Goal: Transaction & Acquisition: Purchase product/service

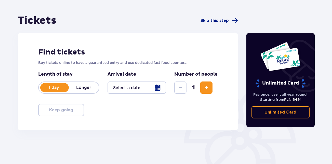
scroll to position [47, 0]
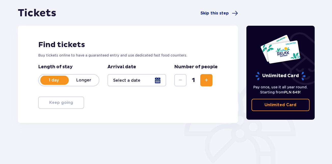
click at [132, 84] on div at bounding box center [137, 80] width 59 height 12
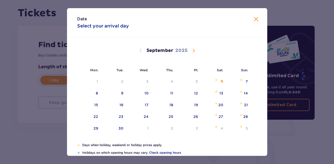
click at [194, 48] on span "Calendar" at bounding box center [194, 51] width 6 height 6
click at [195, 92] on div "10" at bounding box center [197, 93] width 4 height 5
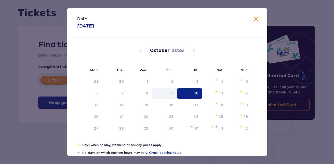
type input "[DATE]"
click at [100, 104] on div "Find tickets Buy tickets online to have a guaranteed entry and use dedicated fa…" at bounding box center [128, 74] width 221 height 97
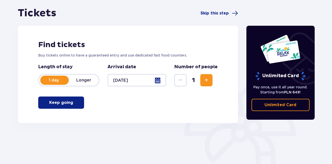
click at [206, 78] on span "Increase" at bounding box center [206, 80] width 6 height 6
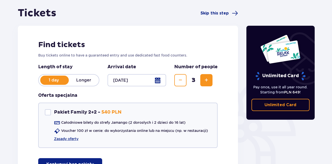
click at [206, 78] on span "Increase" at bounding box center [206, 80] width 6 height 6
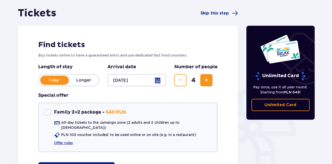
click at [206, 78] on span "Increase" at bounding box center [206, 80] width 6 height 6
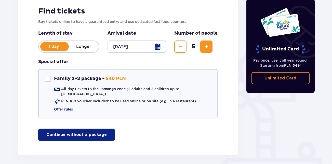
scroll to position [81, 0]
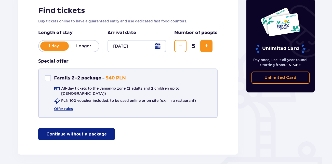
click at [47, 79] on div at bounding box center [48, 78] width 6 height 6
checkbox input "true"
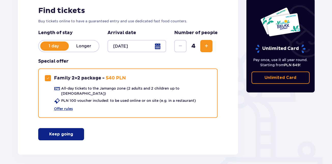
click at [69, 132] on p "Keep going" at bounding box center [61, 135] width 24 height 6
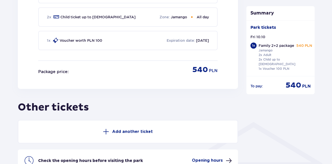
scroll to position [292, 0]
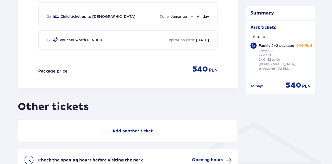
click at [141, 122] on button "Add another ticket" at bounding box center [128, 131] width 221 height 23
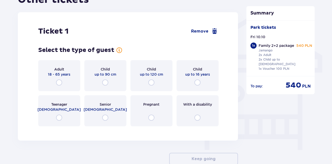
scroll to position [402, 0]
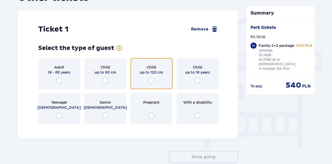
click at [151, 78] on input "radio" at bounding box center [151, 81] width 6 height 6
radio input "true"
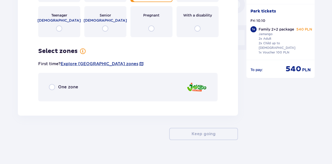
scroll to position [492, 0]
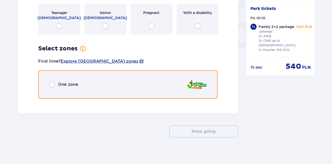
click at [54, 82] on input "radio" at bounding box center [52, 85] width 6 height 6
radio input "true"
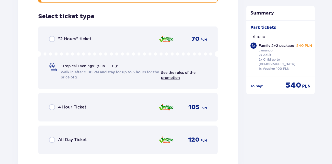
scroll to position [591, 0]
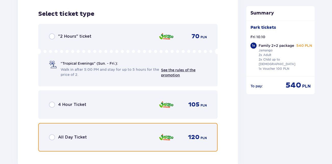
click at [54, 134] on input "radio" at bounding box center [52, 137] width 6 height 6
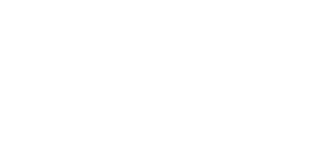
scroll to position [0, 0]
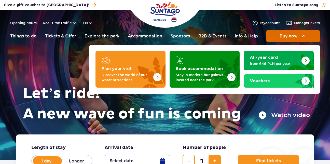
click at [279, 37] on button "Buy now" at bounding box center [294, 36] width 54 height 12
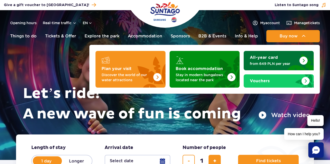
click at [305, 58] on img "All-year card" at bounding box center [304, 61] width 8 height 8
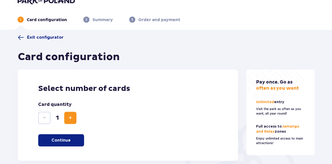
scroll to position [8, 0]
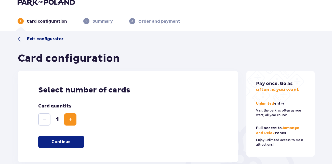
click at [20, 40] on span at bounding box center [21, 39] width 6 height 6
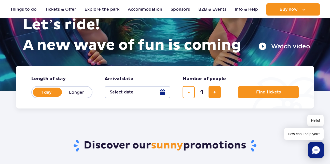
scroll to position [52, 0]
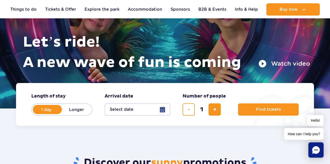
click at [79, 111] on label "Longer" at bounding box center [76, 109] width 29 height 11
click at [68, 114] on input "Longer" at bounding box center [65, 114] width 6 height 1
radio input "false"
radio input "true"
click at [141, 108] on button "Select date" at bounding box center [138, 110] width 66 height 12
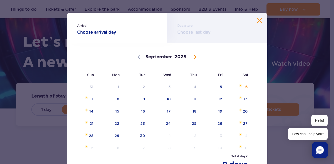
click at [194, 58] on icon at bounding box center [196, 57] width 4 height 4
select select "9"
click at [218, 97] on span "10" at bounding box center [214, 99] width 26 height 12
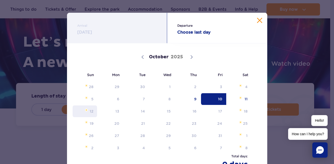
click at [87, 115] on span "12" at bounding box center [85, 112] width 26 height 12
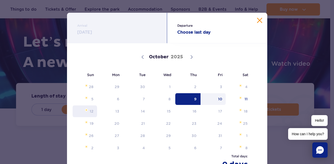
click at [87, 114] on span "12" at bounding box center [85, 112] width 26 height 12
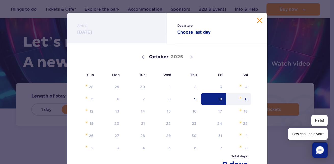
click at [196, 37] on div "Departure Choose last day" at bounding box center [217, 28] width 100 height 31
click at [88, 111] on span "12" at bounding box center [85, 112] width 26 height 12
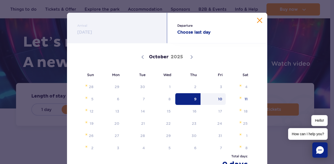
drag, startPoint x: 208, startPoint y: 97, endPoint x: 179, endPoint y: 99, distance: 29.6
click at [179, 99] on span "9" at bounding box center [188, 99] width 26 height 12
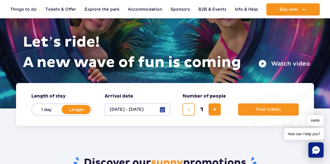
click at [157, 110] on button "08.10.25 - 08.10.25" at bounding box center [138, 110] width 66 height 12
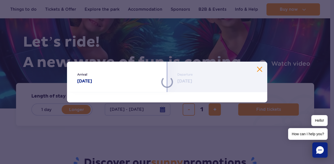
select select "9"
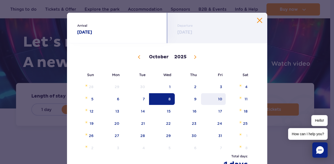
click at [212, 98] on span "10" at bounding box center [214, 99] width 26 height 12
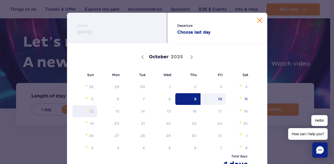
click at [88, 112] on span "12" at bounding box center [85, 112] width 26 height 12
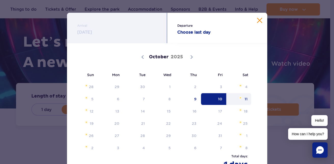
click at [245, 105] on div "28 29 30 1 2 3 4 5 6 7 8 9 10 11 12 13 14 15 16 17 18 19 20 21 22 23 24 25 26 2…" at bounding box center [162, 117] width 180 height 73
click at [242, 101] on span "11" at bounding box center [239, 99] width 26 height 12
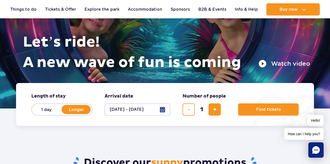
click at [160, 106] on button "09.10.25 - 09.10.25" at bounding box center [138, 110] width 66 height 12
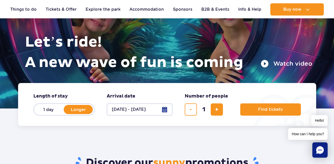
select select "9"
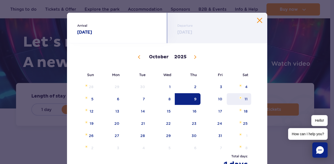
click at [236, 98] on span "11" at bounding box center [239, 99] width 26 height 12
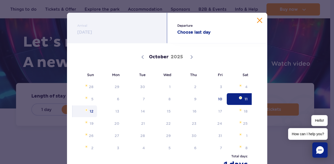
click at [89, 112] on span "12" at bounding box center [85, 112] width 26 height 12
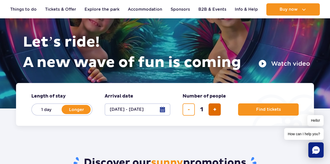
click at [211, 108] on button "add ticket" at bounding box center [215, 110] width 12 height 12
type input "5"
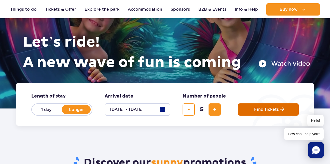
click at [258, 107] on span "Find tickets" at bounding box center [266, 109] width 25 height 5
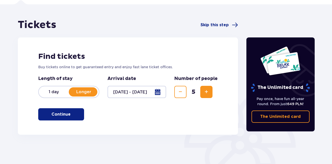
scroll to position [35, 0]
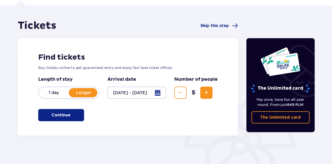
click at [69, 110] on button "Continue" at bounding box center [61, 115] width 46 height 12
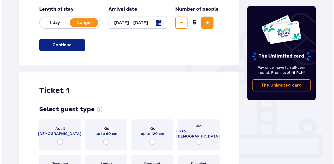
scroll to position [106, 0]
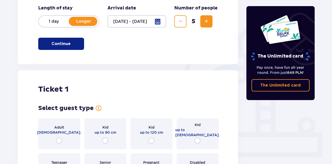
click at [158, 18] on div at bounding box center [137, 21] width 59 height 12
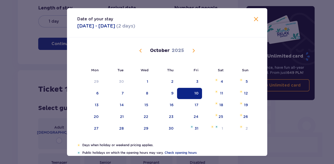
click at [186, 91] on div "10" at bounding box center [189, 93] width 25 height 11
click at [215, 91] on img "Choose Saturday, October 11, 2025 as your check-out date. It’s available." at bounding box center [216, 91] width 3 height 3
type input "10.10.25 - 11.10.25"
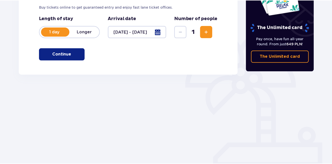
scroll to position [96, 0]
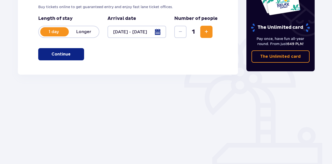
click at [55, 50] on button "Continue" at bounding box center [61, 54] width 46 height 12
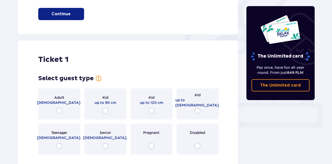
scroll to position [112, 0]
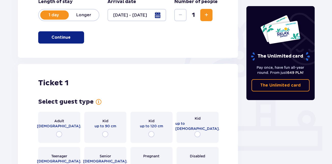
click at [201, 15] on button "Increase" at bounding box center [206, 15] width 12 height 12
click at [201, 15] on div "Length of stay 1 day Longer Arrival date 10.10.25 - 11.10.25 Number of people 2" at bounding box center [128, 13] width 180 height 29
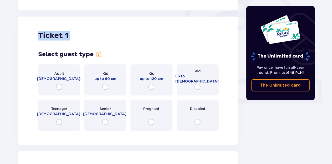
click at [201, 15] on div "Tickets Skip this step Find tickets Buy tickets online to get guaranteed entry …" at bounding box center [128, 99] width 221 height 410
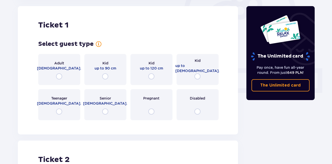
drag, startPoint x: 332, startPoint y: 65, endPoint x: 330, endPoint y: 39, distance: 26.3
click at [330, 39] on div "Tickets Skip this step Find tickets Buy tickets online to get guaranteed entry …" at bounding box center [166, 96] width 332 height 455
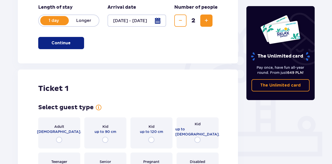
scroll to position [99, 0]
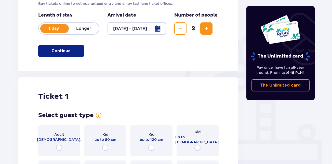
click at [210, 29] on span "Increase" at bounding box center [206, 28] width 6 height 6
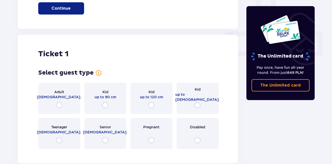
click at [210, 29] on div "Tickets Skip this step Find tickets Buy tickets online to get guaranteed entry …" at bounding box center [128, 152] width 221 height 610
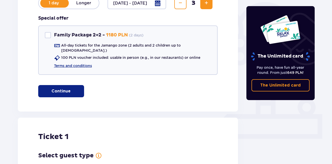
scroll to position [122, 0]
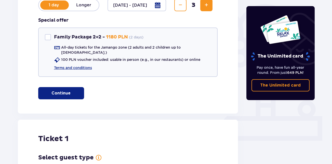
click at [201, 5] on button "Increase" at bounding box center [206, 5] width 12 height 12
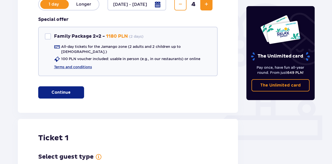
scroll to position [96, 0]
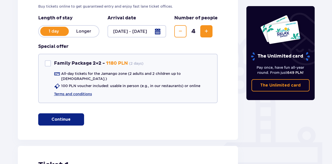
click at [208, 34] on span "Increase" at bounding box center [206, 31] width 6 height 6
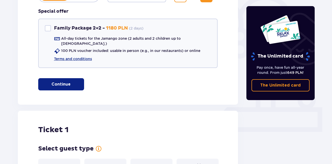
scroll to position [115, 0]
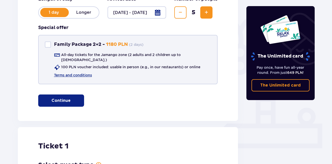
click at [48, 46] on div at bounding box center [48, 45] width 6 height 6
checkbox input "true"
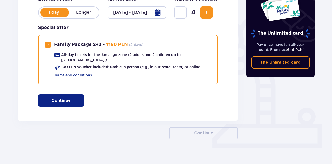
click at [71, 101] on button "Continue" at bounding box center [61, 101] width 46 height 12
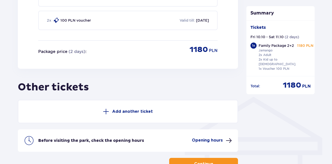
scroll to position [322, 0]
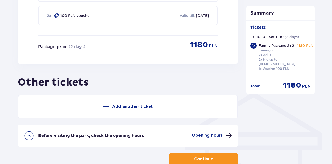
click at [158, 106] on button "Add another ticket" at bounding box center [128, 106] width 221 height 23
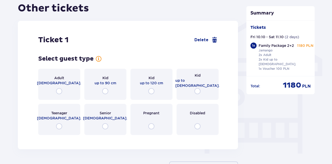
scroll to position [407, 0]
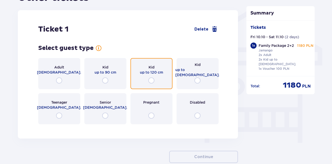
click at [153, 78] on input "radio" at bounding box center [151, 81] width 6 height 6
radio input "true"
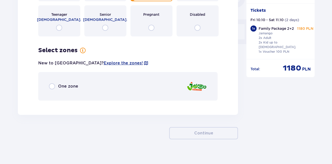
scroll to position [497, 0]
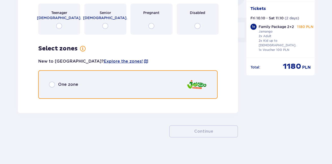
click at [52, 82] on input "radio" at bounding box center [52, 85] width 6 height 6
radio input "true"
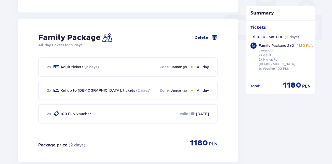
scroll to position [219, 0]
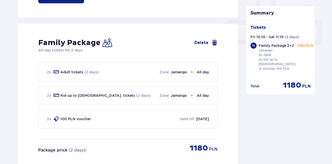
click at [215, 42] on span at bounding box center [215, 43] width 6 height 6
checkbox input "false"
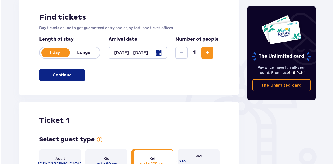
scroll to position [113, 0]
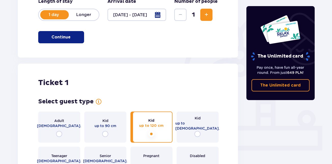
click at [162, 15] on div at bounding box center [137, 15] width 59 height 12
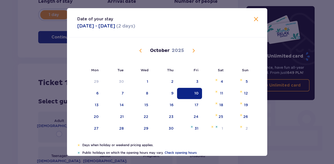
click at [195, 94] on div "10" at bounding box center [197, 93] width 4 height 5
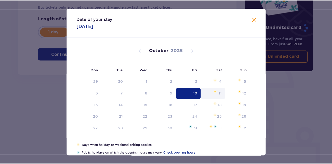
scroll to position [96, 0]
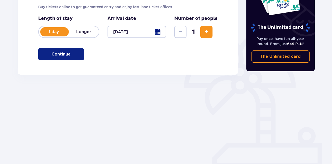
click at [150, 34] on div at bounding box center [137, 32] width 59 height 12
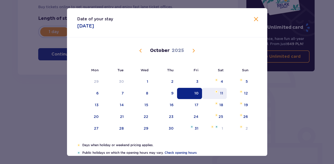
click at [217, 92] on img "Saturday, October 11, 2025" at bounding box center [216, 91] width 3 height 3
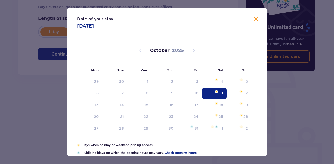
type input "11.10.25"
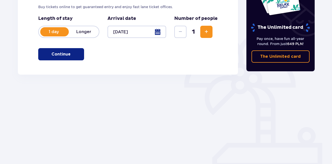
click at [149, 29] on div at bounding box center [137, 32] width 59 height 12
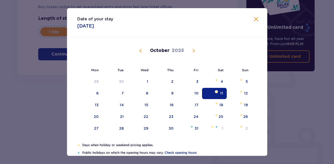
click at [253, 20] on span at bounding box center [256, 19] width 6 height 6
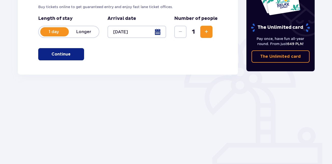
click at [90, 31] on p "Longer" at bounding box center [84, 32] width 30 height 6
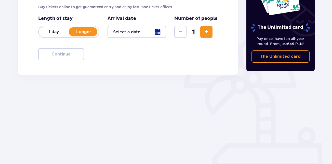
click at [157, 33] on div at bounding box center [137, 32] width 59 height 12
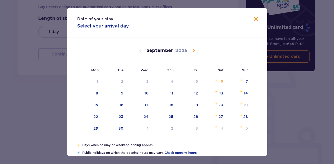
click at [194, 54] on span "Calendar" at bounding box center [194, 51] width 6 height 6
click at [217, 93] on img "Choose Saturday, October 11, 2025 as your check-in date. It’s available." at bounding box center [216, 91] width 3 height 3
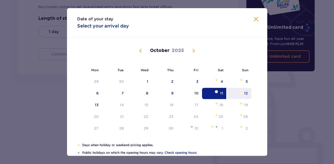
click at [240, 95] on div "12" at bounding box center [239, 93] width 25 height 11
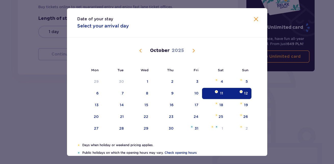
type input "11.10.25 - 12.10.25"
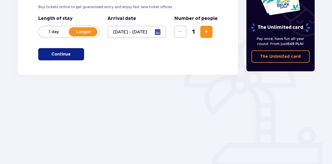
click at [205, 32] on span "Increase" at bounding box center [206, 32] width 6 height 6
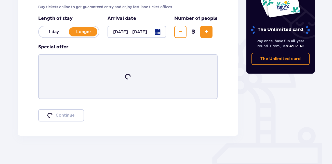
click at [205, 32] on span "Increase" at bounding box center [206, 32] width 6 height 6
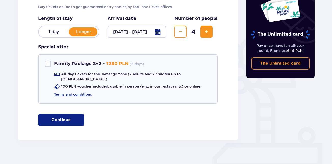
click at [205, 32] on span "Increase" at bounding box center [206, 32] width 6 height 6
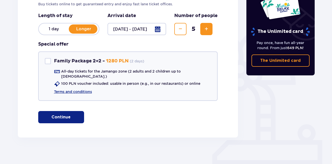
click at [65, 111] on button "Continue" at bounding box center [61, 117] width 46 height 12
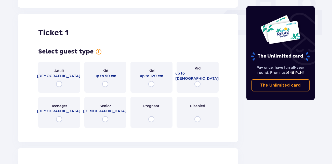
scroll to position [232, 0]
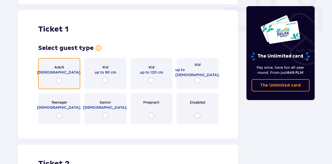
click at [59, 78] on input "radio" at bounding box center [59, 81] width 6 height 6
radio input "true"
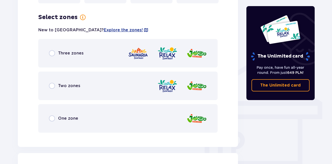
scroll to position [356, 0]
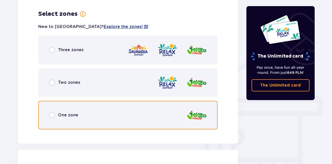
click at [53, 112] on input "radio" at bounding box center [52, 115] width 6 height 6
radio input "true"
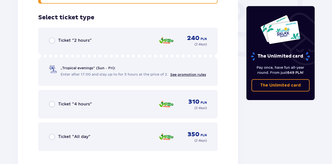
scroll to position [486, 0]
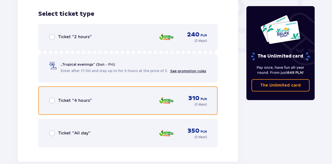
click at [53, 98] on input "radio" at bounding box center [52, 101] width 6 height 6
radio input "true"
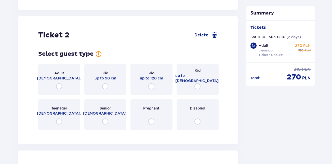
scroll to position [644, 0]
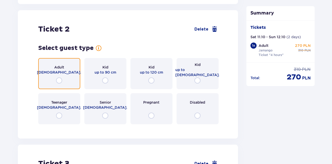
click at [58, 78] on input "radio" at bounding box center [59, 81] width 6 height 6
radio input "true"
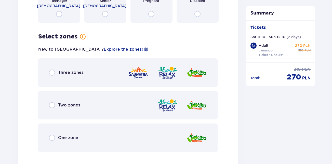
scroll to position [768, 0]
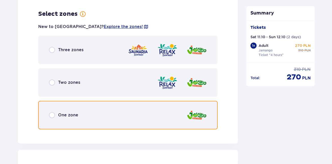
click at [52, 112] on input "radio" at bounding box center [52, 115] width 6 height 6
radio input "true"
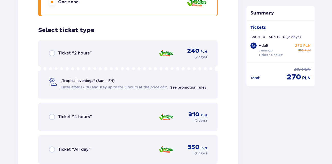
scroll to position [898, 0]
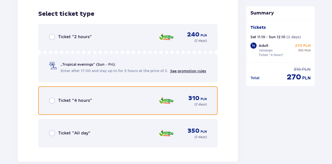
click at [50, 100] on input "radio" at bounding box center [52, 101] width 6 height 6
radio input "true"
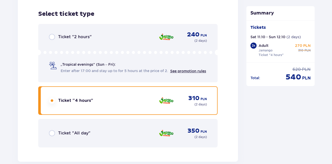
scroll to position [1056, 0]
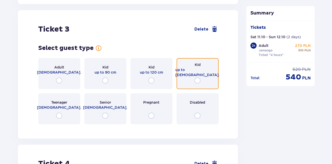
click at [197, 78] on input "radio" at bounding box center [198, 81] width 6 height 6
radio input "true"
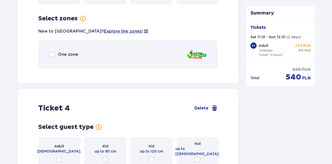
scroll to position [1180, 0]
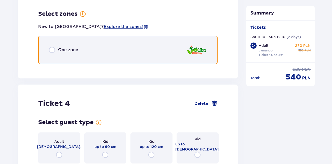
click at [52, 47] on input "radio" at bounding box center [52, 50] width 6 height 6
radio input "true"
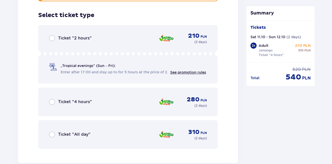
scroll to position [1244, 0]
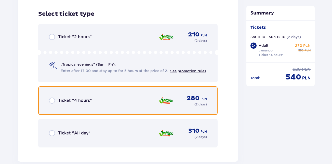
click at [54, 98] on input "radio" at bounding box center [52, 101] width 6 height 6
radio input "true"
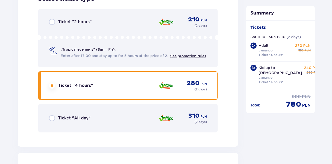
scroll to position [1402, 0]
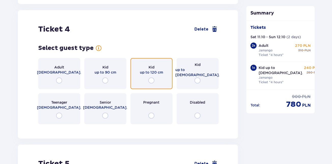
click at [149, 78] on input "radio" at bounding box center [151, 81] width 6 height 6
radio input "true"
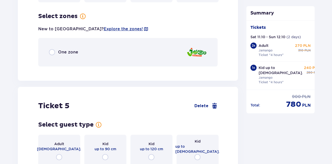
scroll to position [1527, 0]
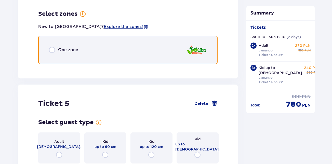
click at [54, 47] on input "radio" at bounding box center [52, 50] width 6 height 6
radio input "true"
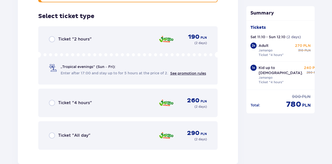
scroll to position [1591, 0]
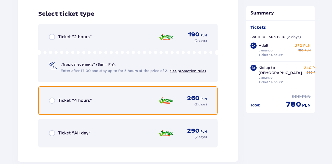
click at [52, 98] on input "radio" at bounding box center [52, 101] width 6 height 6
radio input "true"
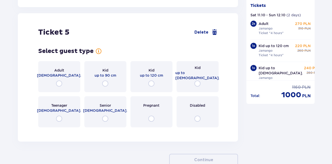
scroll to position [1749, 0]
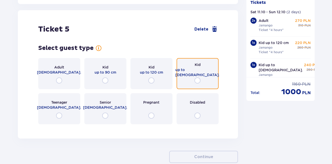
click at [196, 78] on input "radio" at bounding box center [198, 81] width 6 height 6
radio input "true"
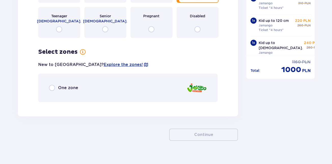
scroll to position [1838, 0]
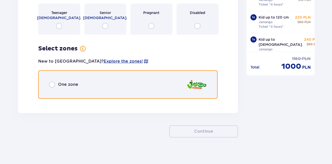
click at [55, 82] on input "radio" at bounding box center [52, 85] width 6 height 6
radio input "true"
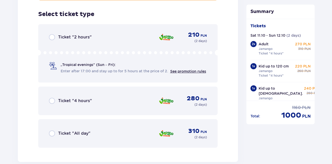
scroll to position [1937, 0]
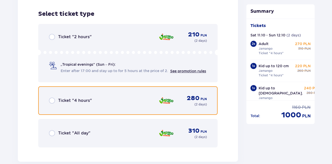
click at [52, 98] on input "radio" at bounding box center [52, 101] width 6 height 6
radio input "true"
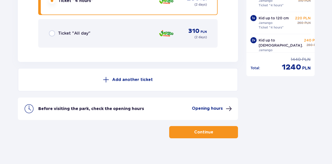
scroll to position [2038, 0]
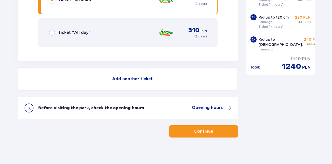
click at [201, 125] on button "Continue" at bounding box center [203, 131] width 69 height 12
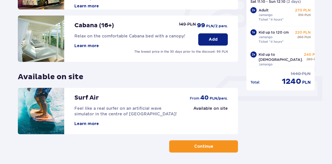
scroll to position [162, 0]
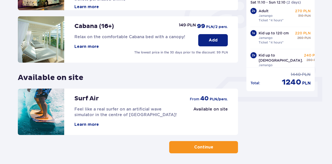
click at [229, 149] on button "Continue" at bounding box center [203, 147] width 69 height 12
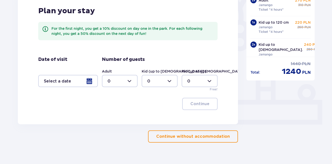
scroll to position [141, 0]
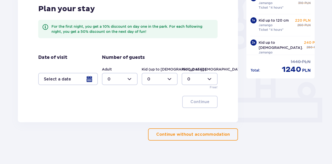
click at [172, 134] on p "Continue without accommodation" at bounding box center [193, 135] width 74 height 6
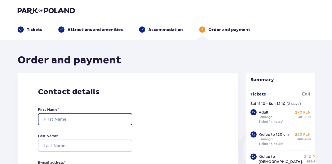
click at [52, 118] on input "First Name *" at bounding box center [85, 119] width 94 height 12
type input "Kayla"
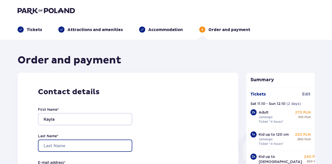
type input "Leygraaf"
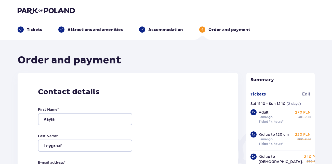
type input "[EMAIL_ADDRESS][DOMAIN_NAME]"
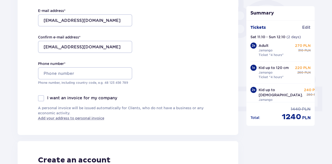
scroll to position [156, 0]
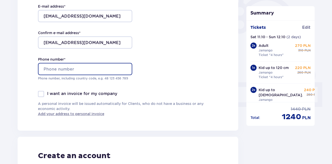
click at [73, 69] on input "Phone number *" at bounding box center [85, 69] width 94 height 12
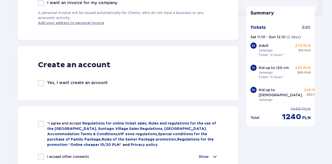
scroll to position [251, 0]
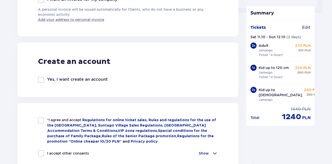
type input "7169409680"
click at [43, 120] on div at bounding box center [41, 121] width 6 height 6
checkbox input "true"
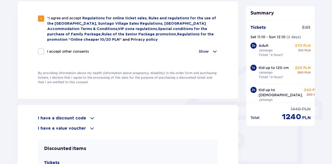
scroll to position [344, 0]
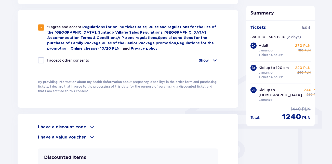
click at [43, 58] on div at bounding box center [41, 60] width 6 height 6
checkbox input "true"
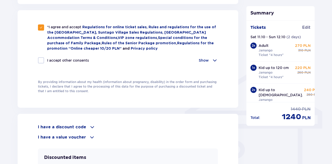
checkbox input "true"
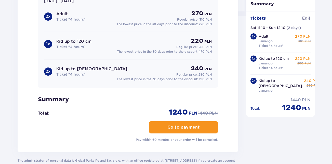
scroll to position [522, 0]
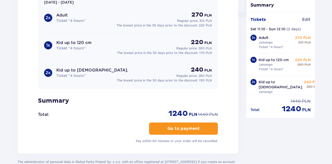
click at [181, 126] on p "Go to payment" at bounding box center [184, 129] width 32 height 6
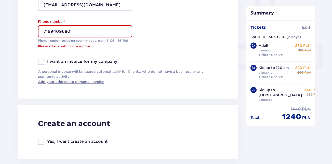
scroll to position [194, 0]
click at [45, 30] on input "7169409680" at bounding box center [85, 31] width 94 height 12
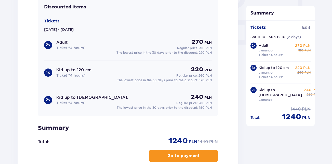
scroll to position [506, 0]
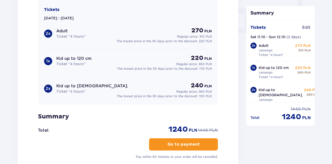
click at [184, 140] on button "Go to payment" at bounding box center [183, 144] width 69 height 12
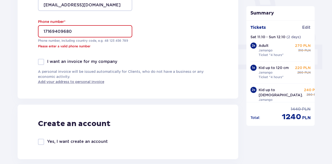
scroll to position [194, 0]
click at [43, 31] on input "17169409680" at bounding box center [85, 31] width 94 height 12
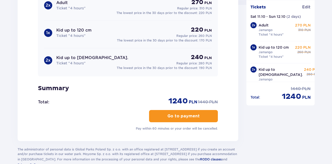
scroll to position [566, 0]
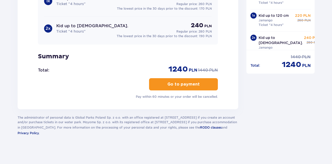
type input "+17169409680"
click at [176, 83] on p "Go to payment" at bounding box center [184, 85] width 32 height 6
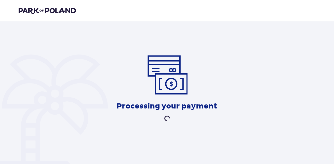
click at [58, 9] on img at bounding box center [47, 10] width 57 height 7
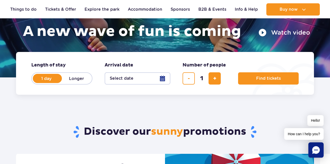
scroll to position [79, 0]
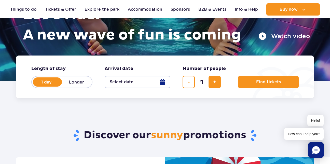
click at [79, 85] on label "Longer" at bounding box center [76, 82] width 29 height 11
click at [68, 86] on input "Longer" at bounding box center [65, 86] width 6 height 1
radio input "false"
radio input "true"
click at [159, 82] on button "Select date" at bounding box center [138, 82] width 66 height 12
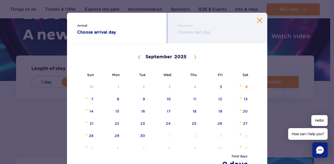
click at [194, 58] on icon at bounding box center [196, 57] width 4 height 4
select select "9"
click at [243, 100] on span "11" at bounding box center [239, 99] width 26 height 12
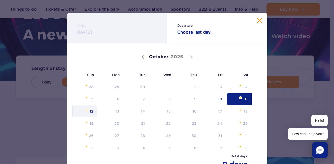
click at [88, 113] on span "12" at bounding box center [85, 112] width 26 height 12
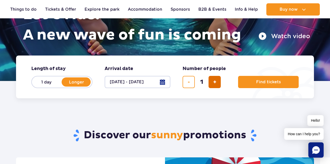
click at [214, 82] on span "add ticket" at bounding box center [214, 82] width 3 height 0
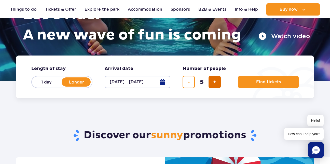
type input "6"
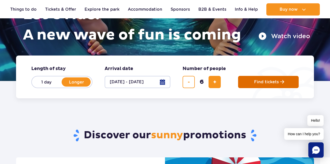
click at [279, 79] on button "Find tickets" at bounding box center [268, 82] width 61 height 12
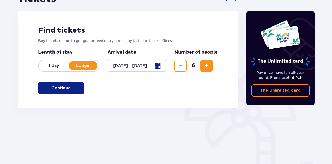
scroll to position [61, 0]
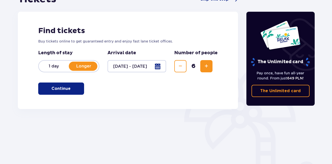
click at [182, 67] on span "Decrease" at bounding box center [180, 66] width 6 height 6
click at [72, 86] on span "button" at bounding box center [72, 89] width 6 height 6
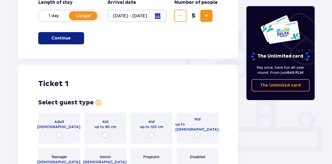
scroll to position [89, 0]
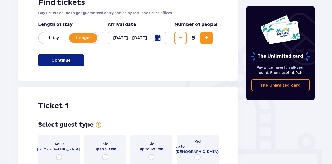
click at [162, 36] on div at bounding box center [137, 38] width 59 height 12
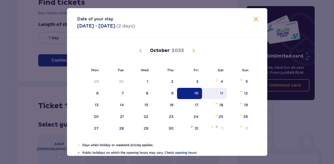
click at [218, 93] on div "11" at bounding box center [214, 93] width 25 height 11
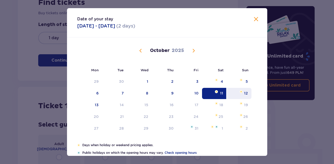
click at [241, 93] on img "Choose Sunday, October 12, 2025 as your check-out date. It’s available." at bounding box center [241, 91] width 3 height 3
type input "11.10.25 - 12.10.25"
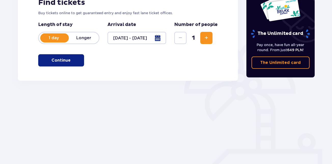
click at [67, 60] on button "Continue" at bounding box center [61, 60] width 46 height 12
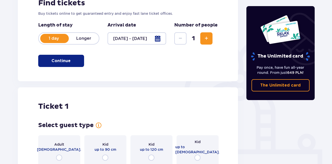
scroll to position [84, 0]
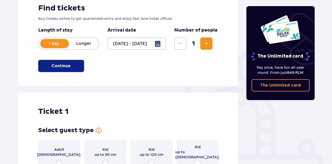
click at [206, 42] on span "Increase" at bounding box center [206, 44] width 6 height 6
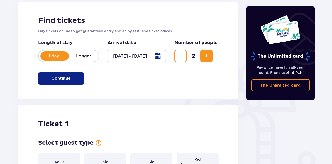
scroll to position [69, 0]
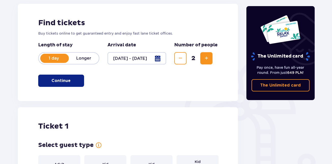
click at [209, 57] on span "Increase" at bounding box center [206, 58] width 6 height 6
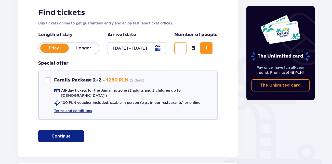
scroll to position [66, 0]
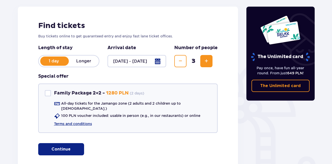
click at [209, 62] on span "Increase" at bounding box center [206, 61] width 6 height 6
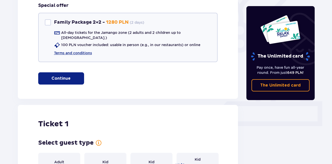
scroll to position [99, 0]
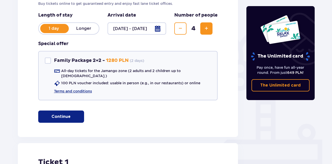
click at [210, 31] on button "Increase" at bounding box center [206, 28] width 12 height 12
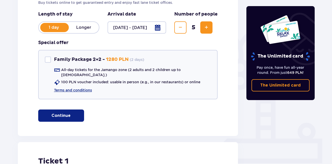
scroll to position [94, 0]
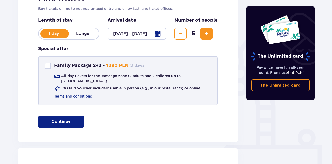
click at [49, 65] on div at bounding box center [48, 66] width 6 height 6
checkbox input "true"
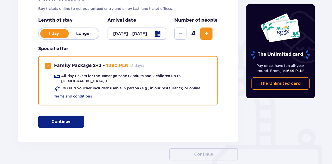
click at [78, 118] on button "Continue" at bounding box center [61, 122] width 46 height 12
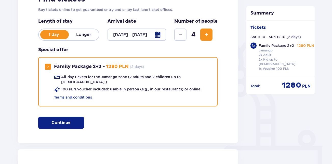
scroll to position [90, 0]
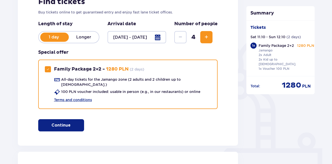
click at [209, 41] on button "Increase" at bounding box center [206, 37] width 12 height 12
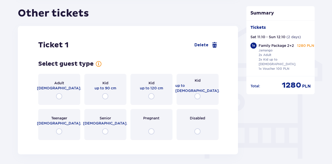
scroll to position [407, 0]
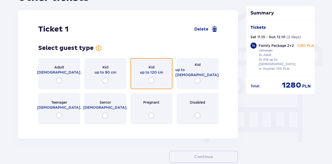
click at [150, 78] on input "radio" at bounding box center [151, 81] width 6 height 6
radio input "true"
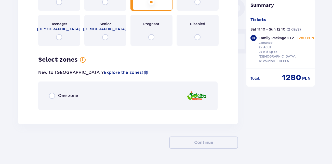
scroll to position [497, 0]
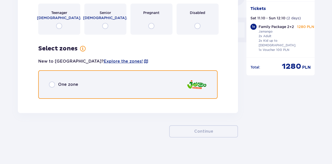
click at [51, 82] on input "radio" at bounding box center [52, 85] width 6 height 6
radio input "true"
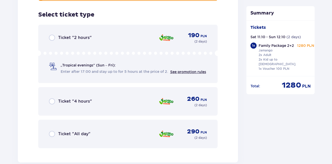
scroll to position [596, 0]
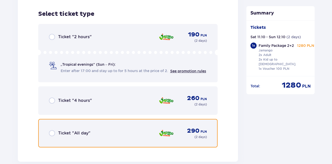
click at [53, 132] on input "radio" at bounding box center [52, 133] width 6 height 6
radio input "true"
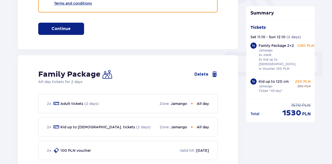
scroll to position [183, 0]
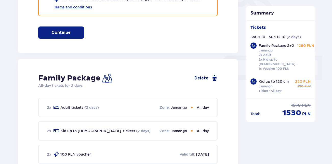
click at [209, 75] on link "Delete" at bounding box center [206, 78] width 23 height 6
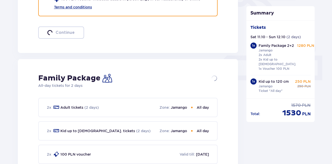
checkbox input "false"
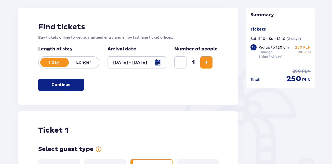
scroll to position [52, 0]
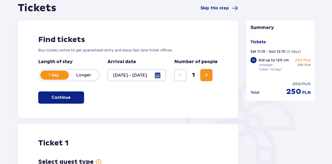
click at [208, 76] on span "Increase" at bounding box center [206, 75] width 6 height 6
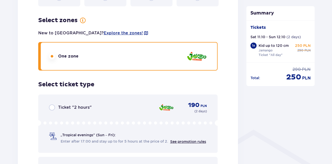
scroll to position [98, 0]
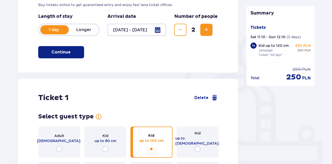
click at [211, 32] on button "Increase" at bounding box center [206, 30] width 12 height 12
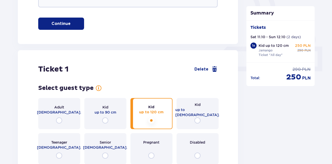
scroll to position [125, 0]
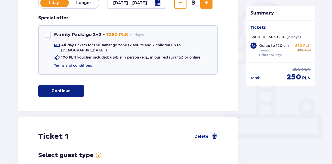
click at [212, 6] on button "Increase" at bounding box center [206, 3] width 12 height 12
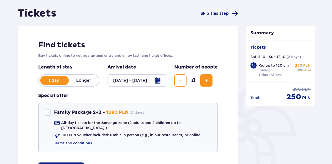
scroll to position [2, 0]
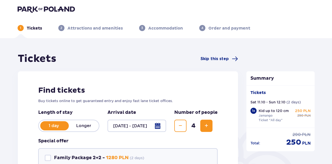
click at [211, 127] on button "Increase" at bounding box center [206, 126] width 12 height 12
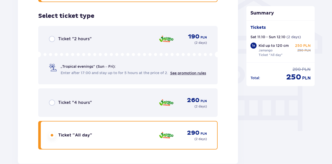
scroll to position [433, 0]
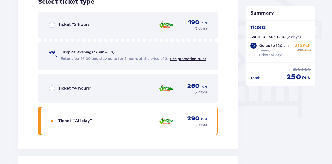
click at [87, 86] on p "Ticket "4 hours"" at bounding box center [75, 89] width 34 height 6
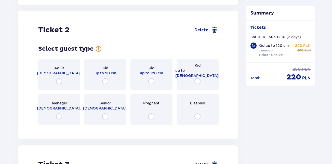
scroll to position [579, 0]
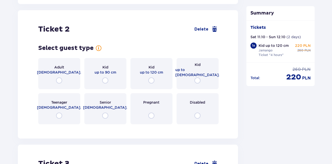
click at [66, 73] on div "Adult 18 - 65 y.o." at bounding box center [59, 73] width 42 height 31
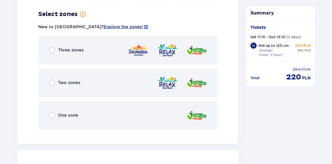
scroll to position [703, 0]
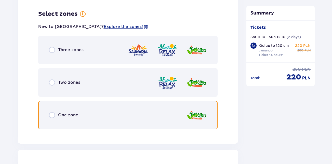
click at [49, 112] on input "radio" at bounding box center [52, 115] width 6 height 6
radio input "true"
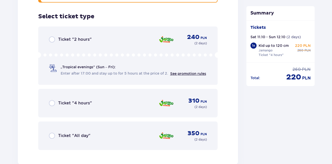
scroll to position [833, 0]
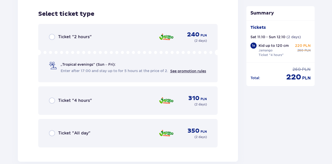
click at [69, 102] on div "Ticket "4 hours" 310 PLN ( 2 days )" at bounding box center [128, 101] width 158 height 12
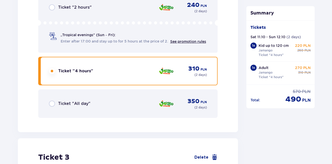
scroll to position [990, 0]
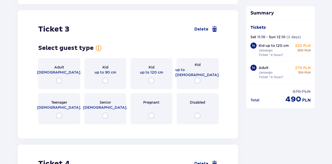
click at [75, 70] on div "Adult 18 - 65 y.o." at bounding box center [59, 73] width 42 height 31
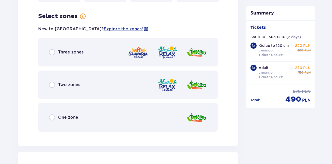
scroll to position [1115, 0]
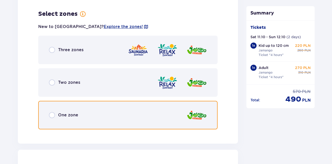
click at [55, 112] on input "radio" at bounding box center [52, 115] width 6 height 6
radio input "true"
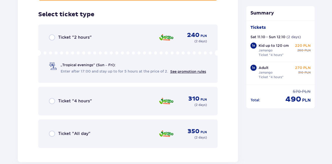
scroll to position [1244, 0]
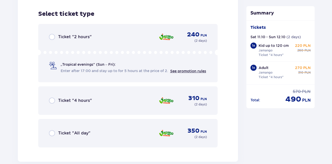
click at [71, 103] on div "Ticket "4 hours" 310 PLN ( 2 days )" at bounding box center [128, 100] width 180 height 29
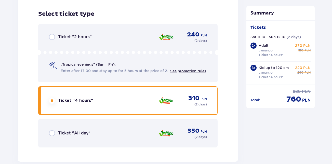
scroll to position [1402, 0]
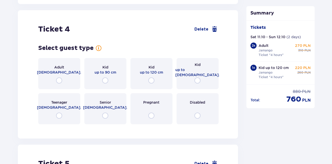
click at [206, 67] on p "up to 16 y.o." at bounding box center [197, 72] width 44 height 10
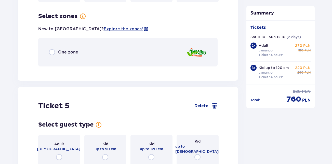
scroll to position [1527, 0]
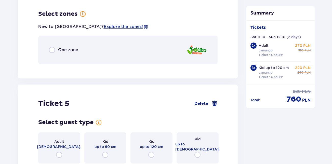
click at [84, 49] on div "One zone" at bounding box center [128, 50] width 180 height 29
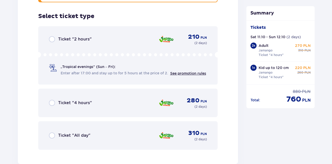
scroll to position [1591, 0]
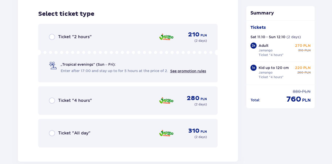
click at [87, 98] on p "Ticket "4 hours"" at bounding box center [75, 101] width 34 height 6
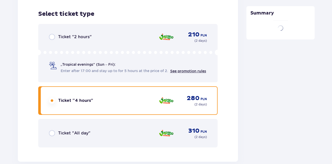
scroll to position [1736, 0]
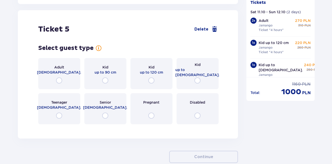
click at [200, 80] on div "Kid up to 16 y.o." at bounding box center [198, 73] width 42 height 31
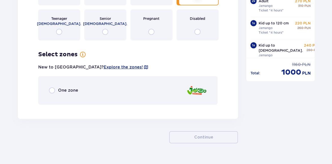
scroll to position [1838, 0]
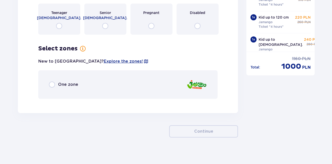
click at [76, 76] on div "One zone" at bounding box center [128, 84] width 180 height 29
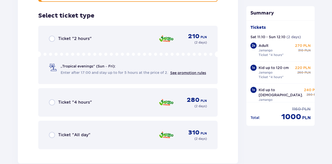
scroll to position [1937, 0]
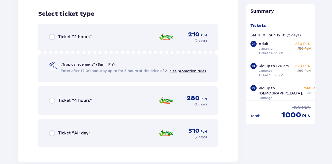
click at [94, 97] on div "Ticket "4 hours" 280 PLN ( 2 days )" at bounding box center [128, 101] width 158 height 12
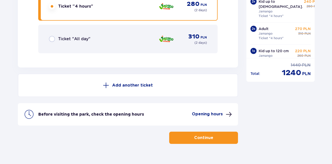
scroll to position [2038, 0]
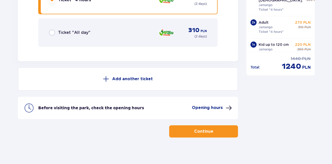
click at [198, 131] on button "Continue" at bounding box center [203, 131] width 69 height 12
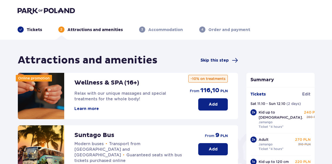
click at [215, 62] on span "Skip this step" at bounding box center [215, 61] width 28 height 6
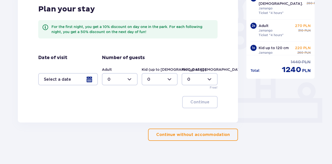
scroll to position [148, 0]
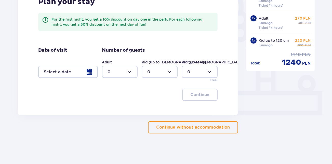
click at [182, 127] on p "Continue without accommodation" at bounding box center [193, 128] width 74 height 6
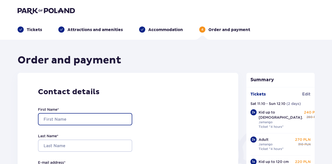
click at [111, 124] on input "First Name *" at bounding box center [85, 119] width 94 height 12
type input "Kayla"
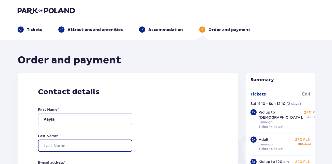
type input "Leygraaf"
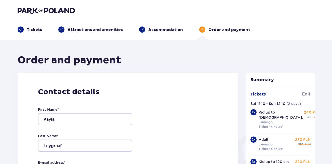
type input "[EMAIL_ADDRESS][DOMAIN_NAME]"
type input "+17169409680"
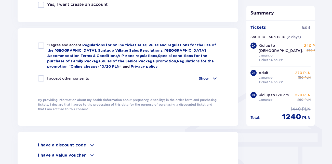
scroll to position [319, 0]
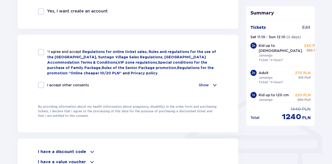
click at [40, 54] on div at bounding box center [41, 52] width 6 height 6
checkbox input "true"
click at [41, 83] on div at bounding box center [41, 85] width 6 height 6
checkbox input "true"
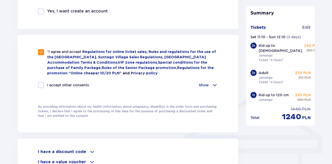
checkbox input "true"
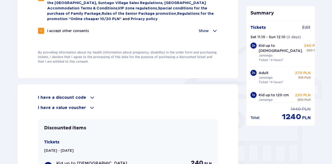
scroll to position [374, 0]
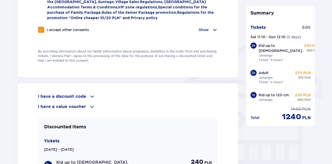
click at [57, 98] on p "I have a discount code" at bounding box center [62, 97] width 48 height 6
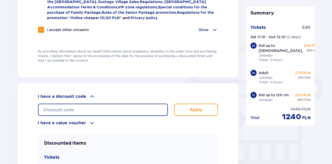
click at [82, 106] on input "text" at bounding box center [103, 110] width 130 height 12
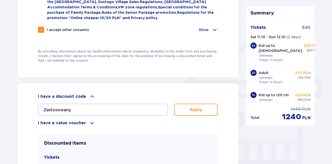
click at [190, 110] on p "Apply" at bounding box center [196, 110] width 13 height 6
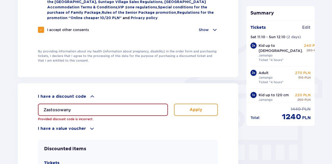
click at [121, 100] on div "Zastosowany Provided discount code is incorrect. Apply" at bounding box center [128, 111] width 180 height 22
click at [120, 104] on input "Zastosowany" at bounding box center [103, 110] width 130 height 12
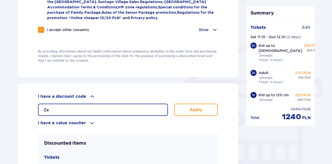
type input "Z"
type input "Kod Juz Zast"
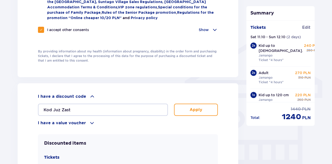
click at [184, 104] on button "Apply" at bounding box center [196, 110] width 44 height 12
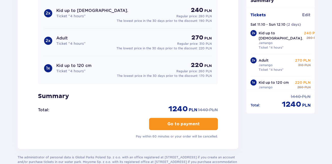
scroll to position [554, 0]
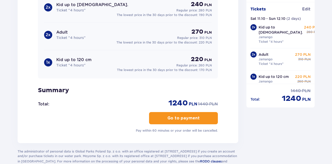
click at [170, 118] on p "Go to payment" at bounding box center [184, 119] width 32 height 6
